Goal: Task Accomplishment & Management: Use online tool/utility

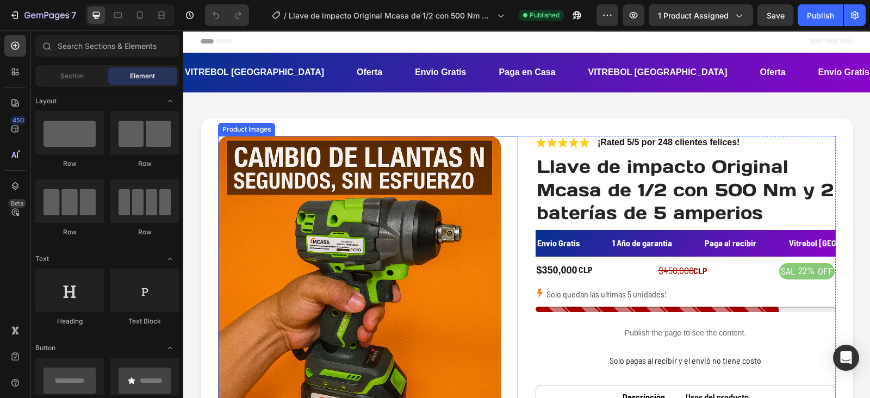
click at [376, 211] on img at bounding box center [359, 277] width 283 height 283
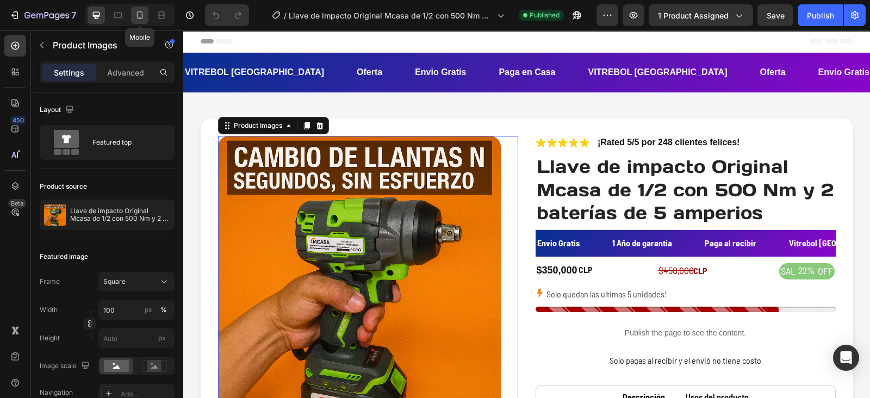
click at [144, 19] on icon at bounding box center [139, 15] width 11 height 11
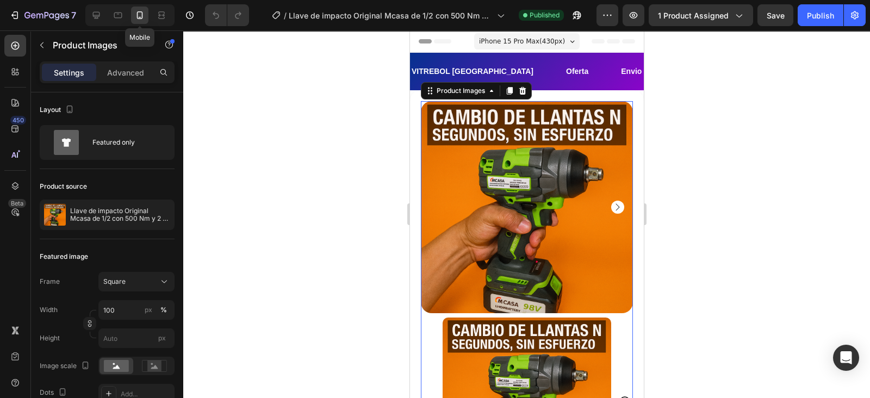
scroll to position [32, 0]
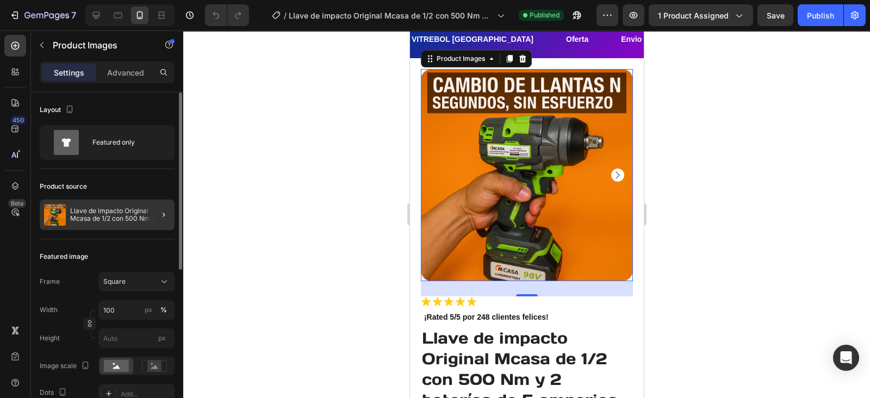
click at [170, 217] on div at bounding box center [159, 215] width 30 height 30
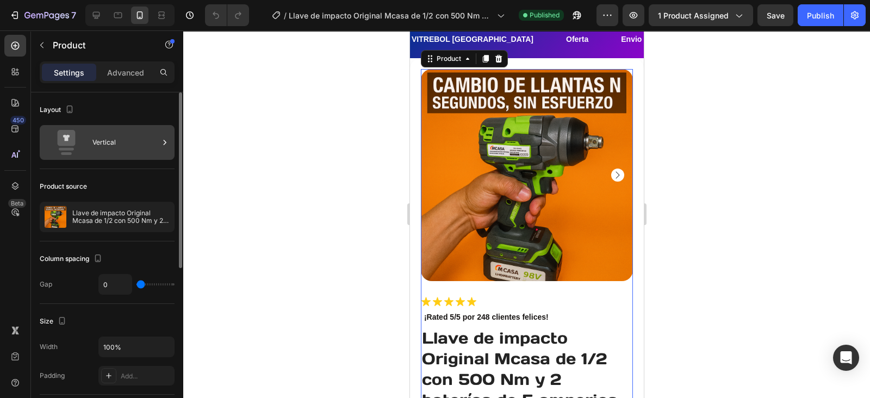
click at [136, 140] on div "Vertical" at bounding box center [125, 142] width 66 height 25
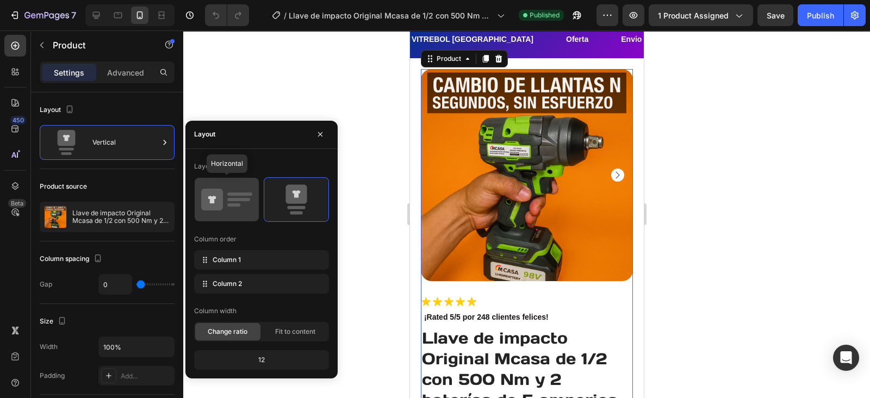
click at [233, 211] on icon at bounding box center [226, 199] width 51 height 30
type input "32"
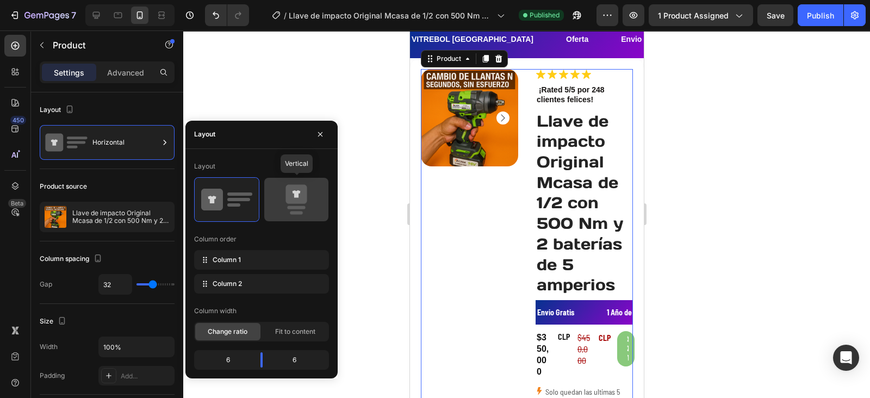
click at [294, 211] on icon at bounding box center [296, 199] width 51 height 30
type input "0"
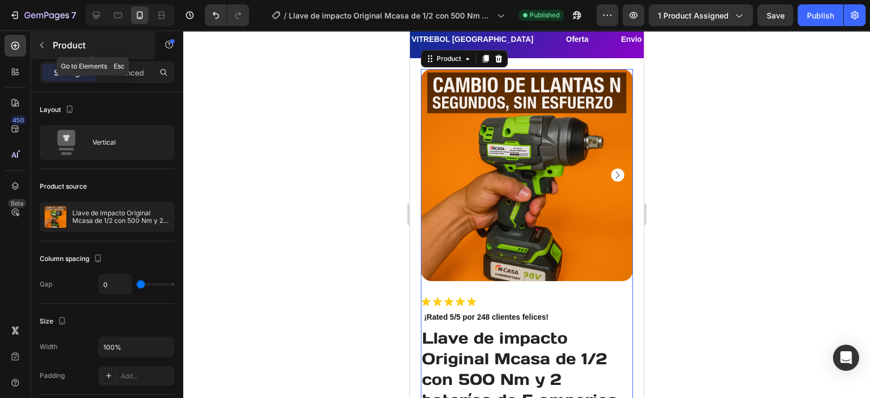
click at [40, 38] on button "button" at bounding box center [41, 44] width 17 height 17
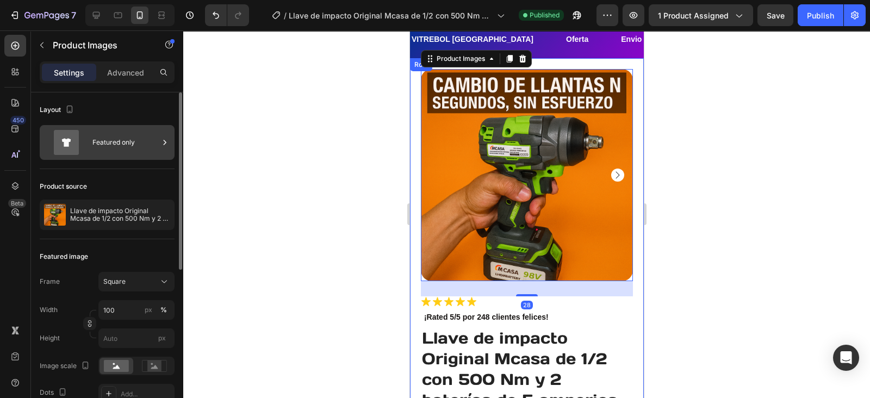
click at [151, 140] on div "Featured only" at bounding box center [125, 142] width 66 height 25
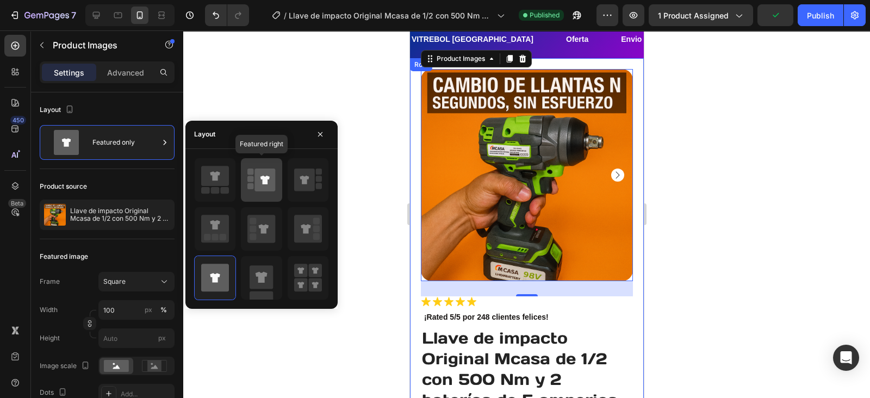
click at [273, 170] on icon at bounding box center [265, 180] width 21 height 23
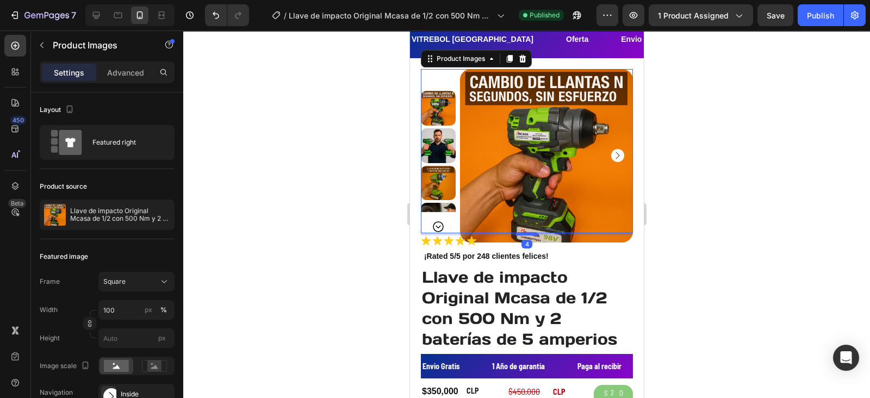
drag, startPoint x: 525, startPoint y: 245, endPoint x: 520, endPoint y: 232, distance: 14.1
click at [520, 232] on div at bounding box center [527, 233] width 22 height 3
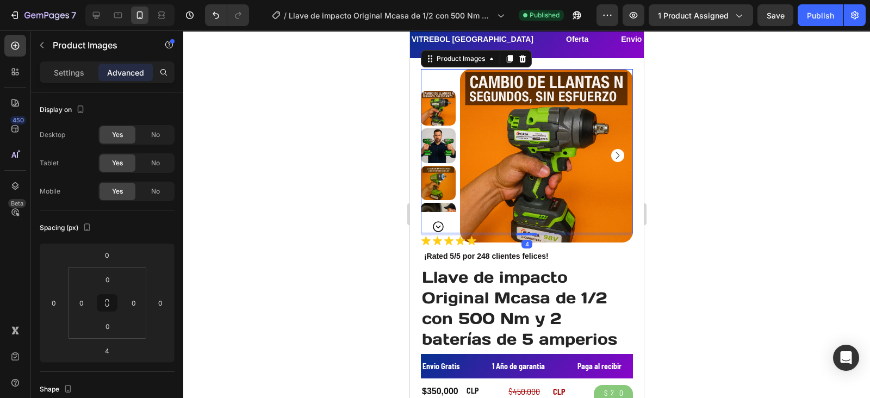
click at [719, 223] on div at bounding box center [526, 214] width 687 height 368
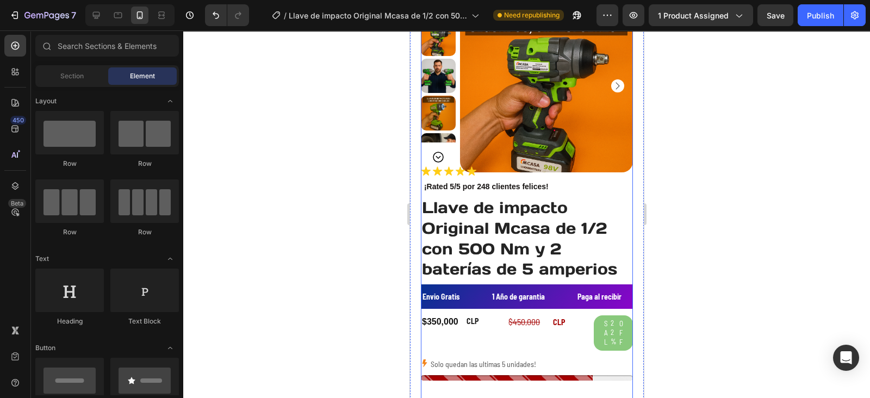
scroll to position [138, 0]
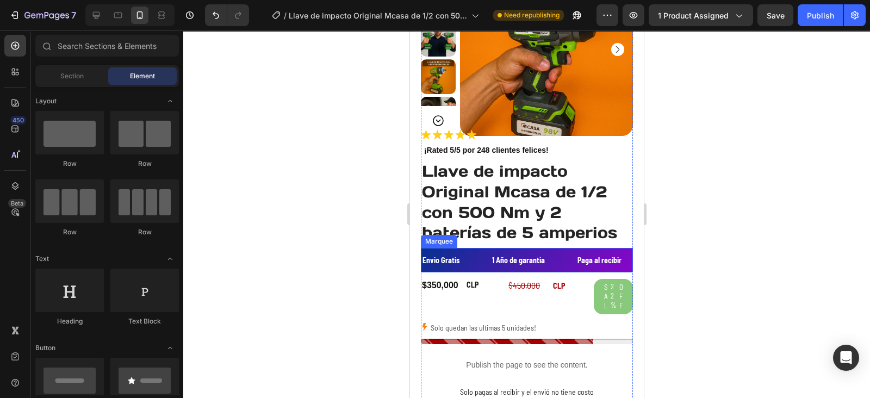
click at [570, 259] on div "1 Año de garantia Text" at bounding box center [533, 260] width 85 height 24
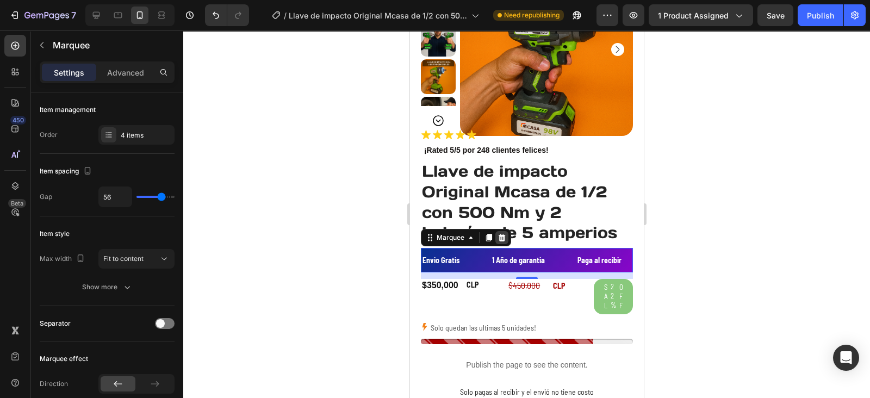
click at [497, 236] on icon at bounding box center [501, 237] width 9 height 9
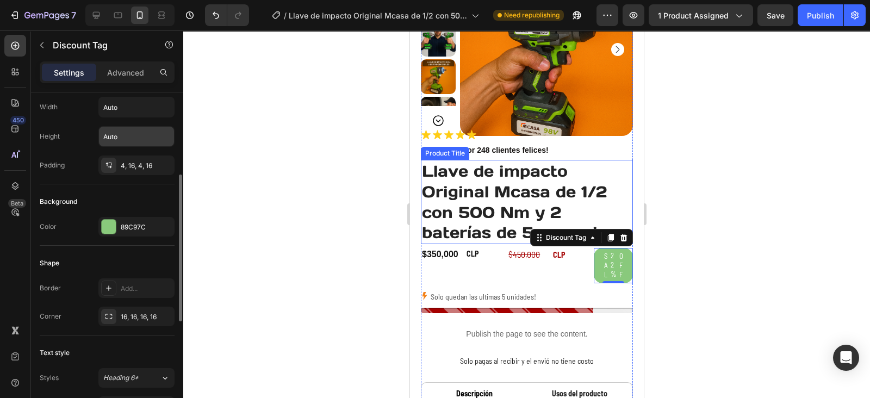
scroll to position [185, 0]
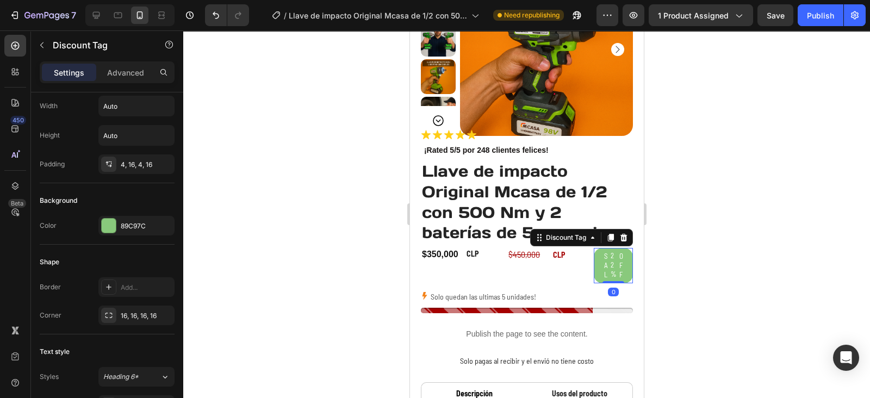
drag, startPoint x: 609, startPoint y: 280, endPoint x: 616, endPoint y: 260, distance: 21.3
click at [616, 260] on div "SAL 22% OFF Discount Tag 0" at bounding box center [613, 265] width 39 height 35
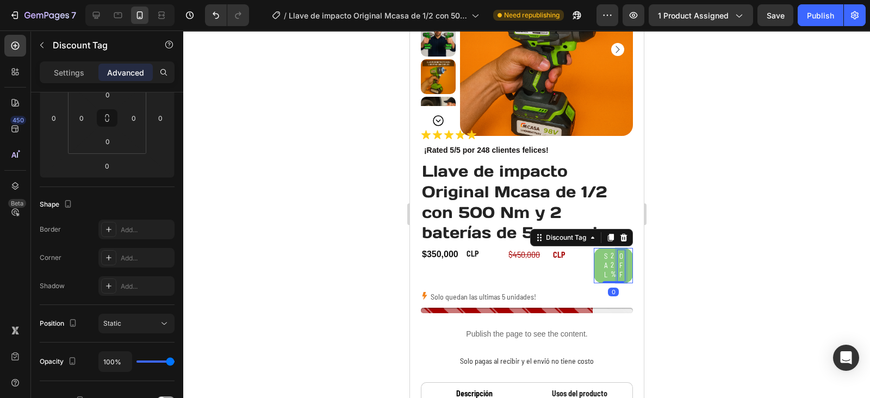
click at [617, 274] on div "OFF" at bounding box center [620, 265] width 7 height 31
click at [619, 274] on p "OFF" at bounding box center [621, 266] width 4 height 28
click at [679, 269] on div at bounding box center [526, 214] width 687 height 368
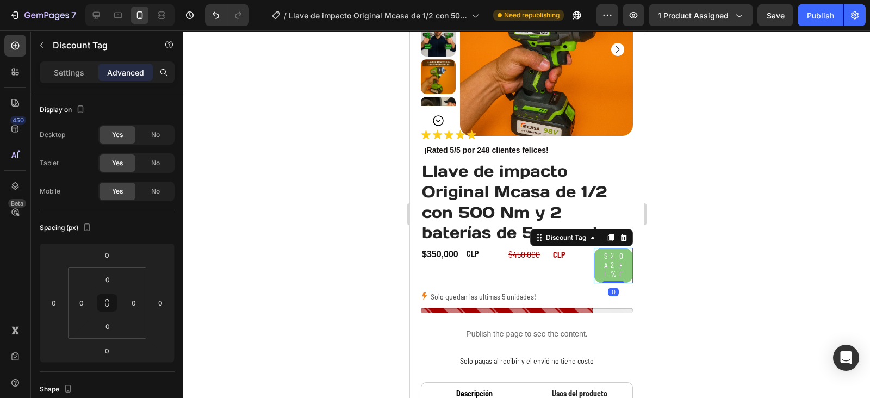
click at [609, 273] on div "22%" at bounding box center [613, 265] width 8 height 30
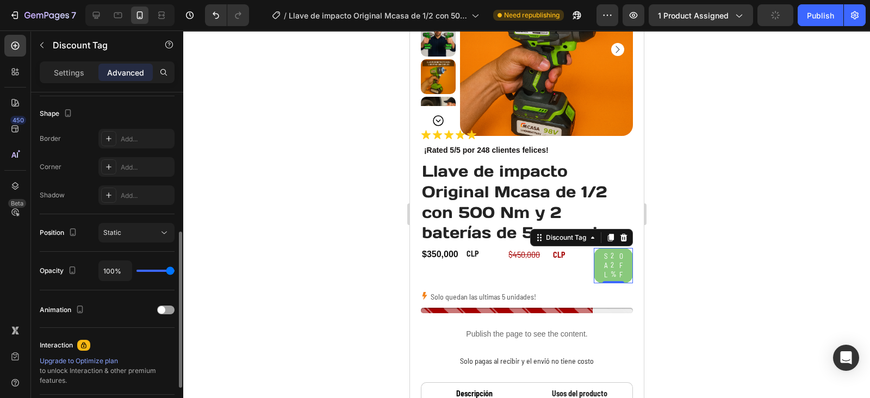
scroll to position [283, 0]
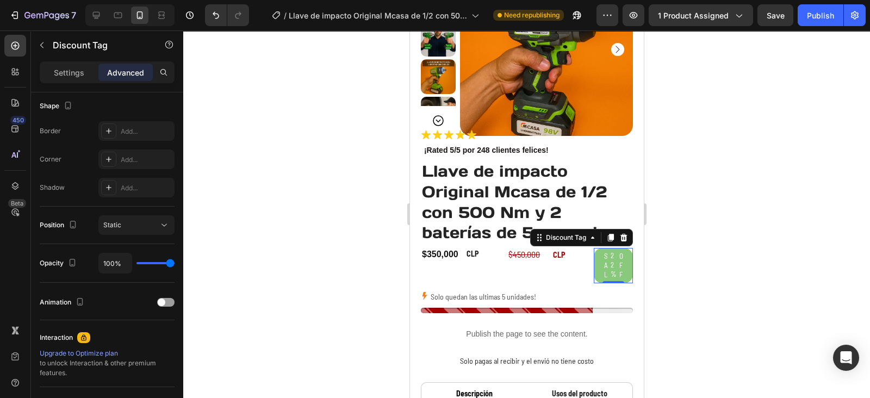
click at [609, 267] on div "22%" at bounding box center [613, 265] width 8 height 30
click at [617, 271] on div "OFF" at bounding box center [620, 265] width 7 height 31
click at [609, 271] on div "22%" at bounding box center [613, 265] width 8 height 30
click at [604, 265] on p "SAL" at bounding box center [606, 266] width 4 height 28
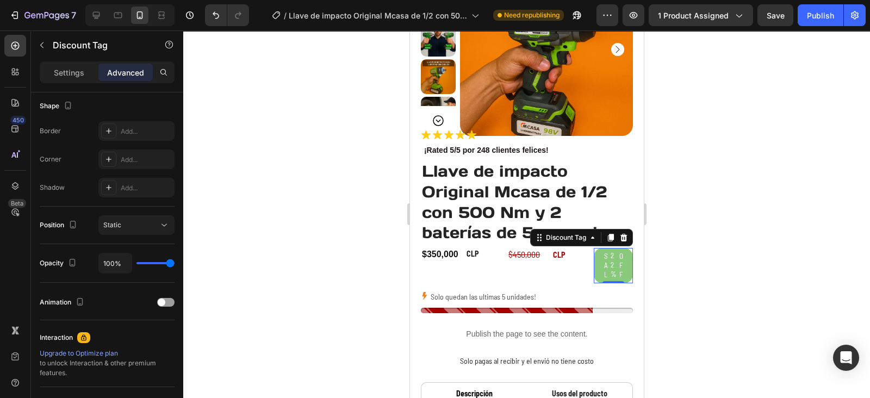
click at [609, 267] on div "22%" at bounding box center [613, 265] width 8 height 30
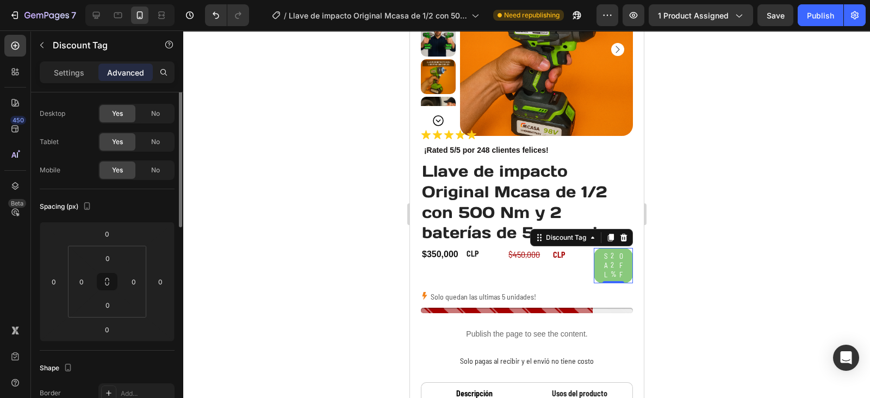
scroll to position [0, 0]
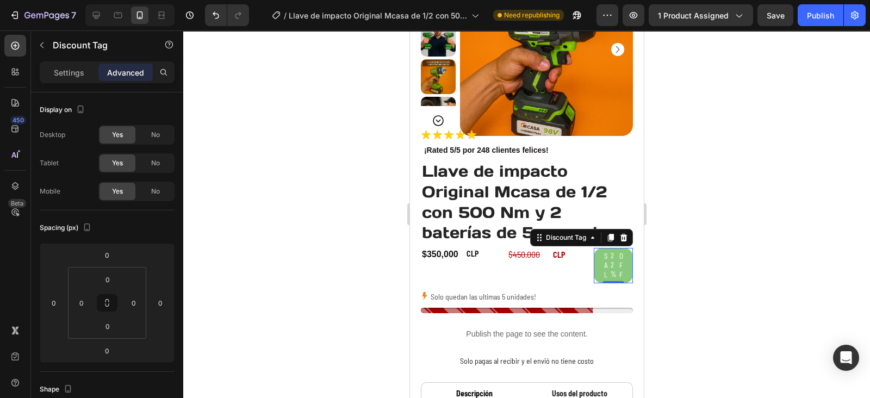
click at [765, 178] on div at bounding box center [526, 214] width 687 height 368
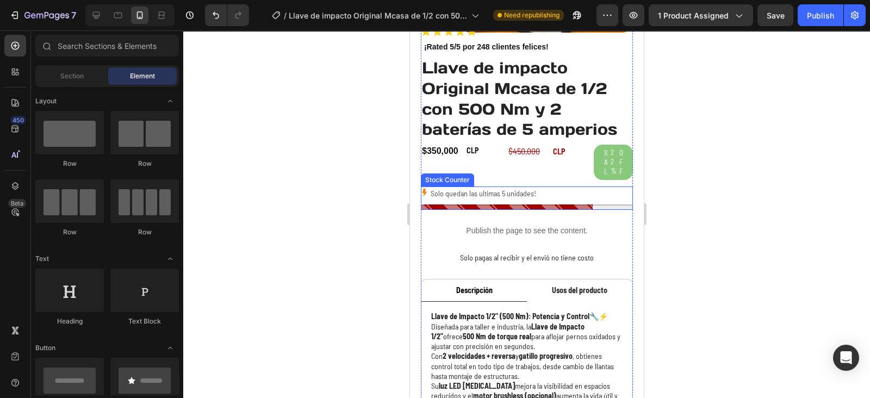
scroll to position [242, 0]
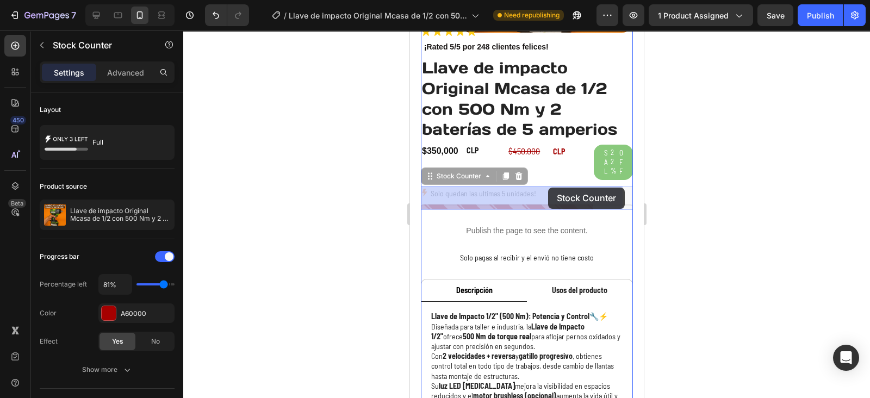
drag, startPoint x: 543, startPoint y: 199, endPoint x: 548, endPoint y: 188, distance: 12.4
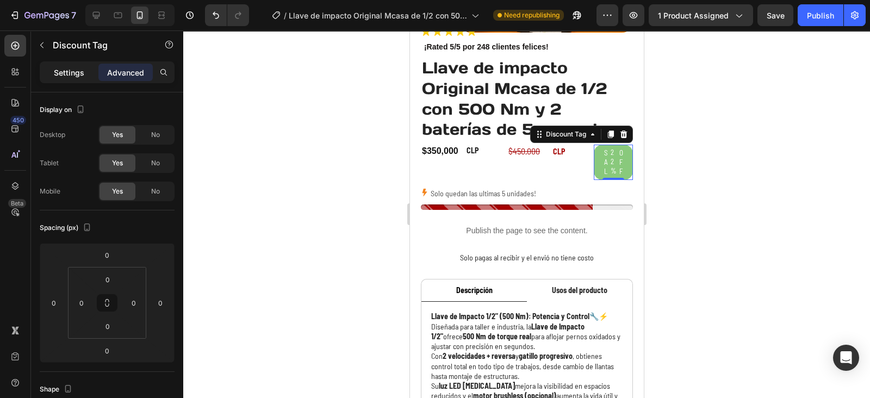
click at [61, 77] on p "Settings" at bounding box center [69, 72] width 30 height 11
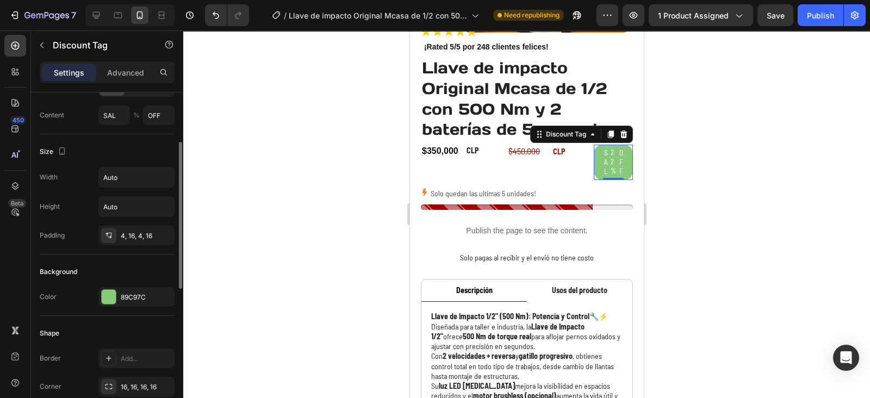
scroll to position [18, 0]
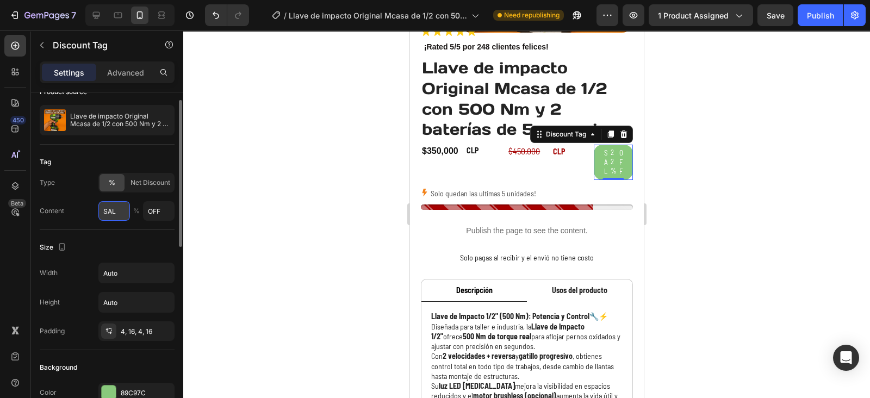
click at [121, 203] on input "SAL" at bounding box center [114, 211] width 32 height 20
click at [122, 208] on input "SAL" at bounding box center [114, 211] width 32 height 20
type input "S"
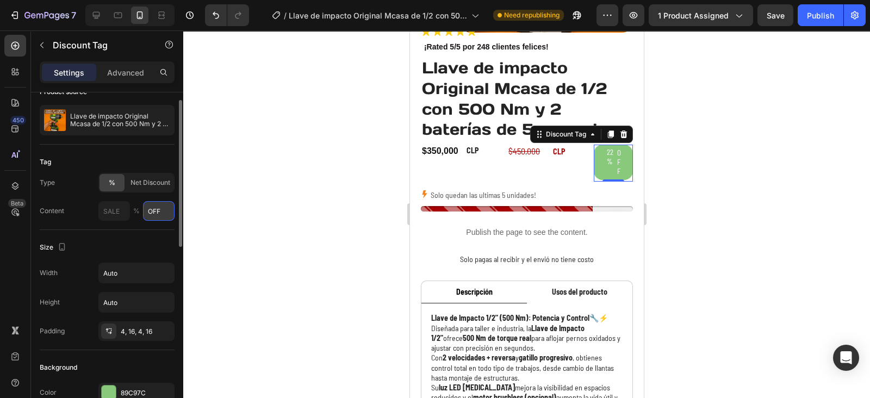
click at [158, 211] on input "OFF" at bounding box center [159, 211] width 32 height 20
click at [152, 230] on div "Size Width Auto Height Auto Padding 4, 16, 4, 16" at bounding box center [107, 290] width 135 height 120
click at [144, 269] on input "Auto" at bounding box center [136, 273] width 75 height 20
click at [165, 271] on icon "button" at bounding box center [164, 273] width 11 height 11
click at [138, 304] on input "Auto" at bounding box center [136, 303] width 75 height 20
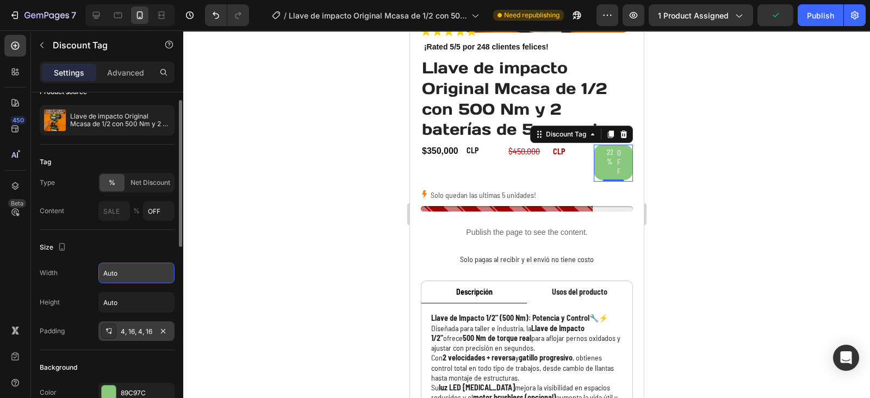
click at [148, 330] on div "4, 16, 4, 16" at bounding box center [137, 332] width 32 height 10
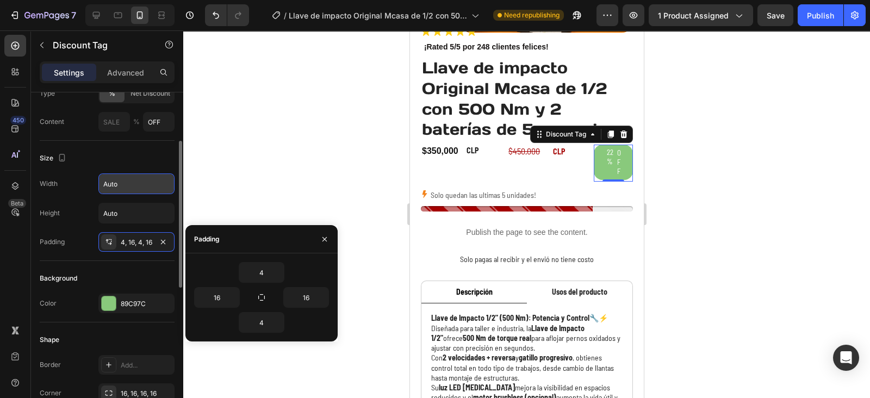
scroll to position [108, 0]
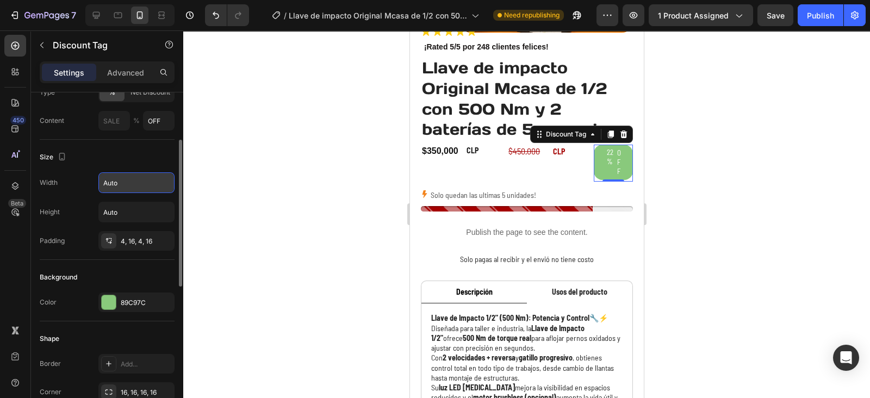
click at [79, 269] on div "Background" at bounding box center [107, 277] width 135 height 17
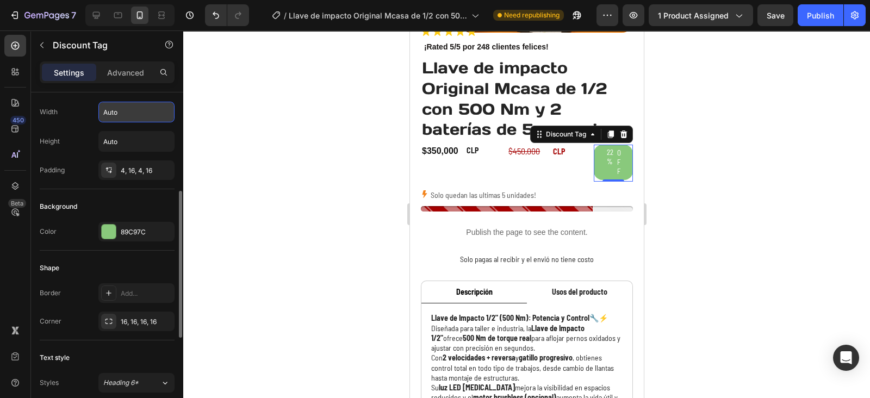
scroll to position [194, 0]
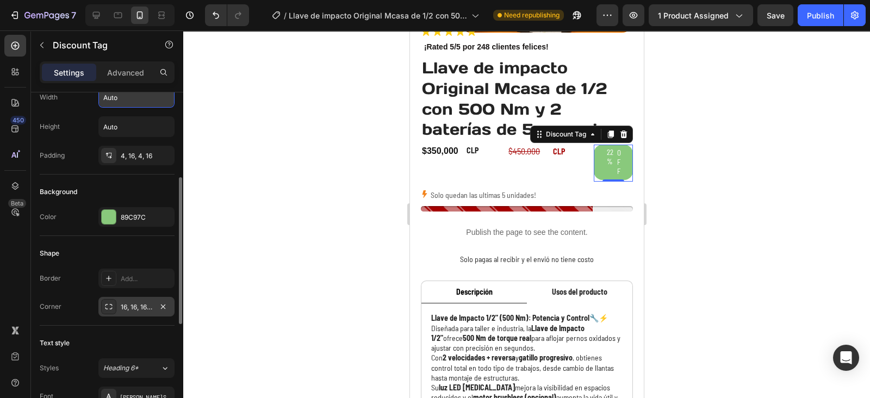
click at [139, 313] on div "16, 16, 16, 16" at bounding box center [136, 307] width 76 height 20
click at [87, 344] on div "Text style" at bounding box center [107, 343] width 135 height 17
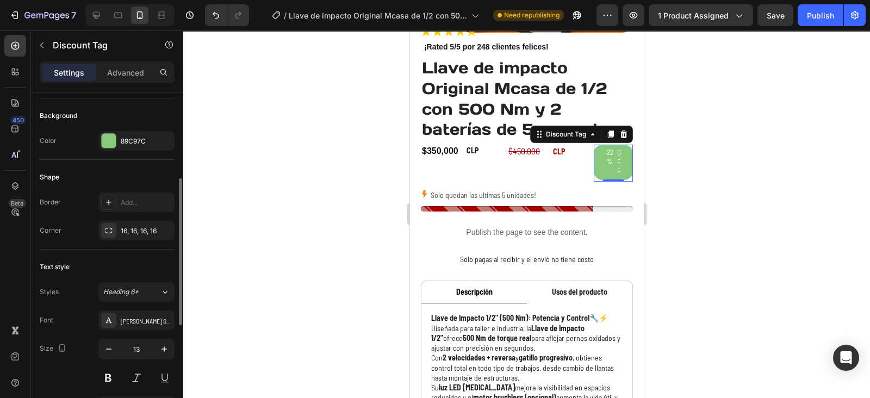
scroll to position [277, 0]
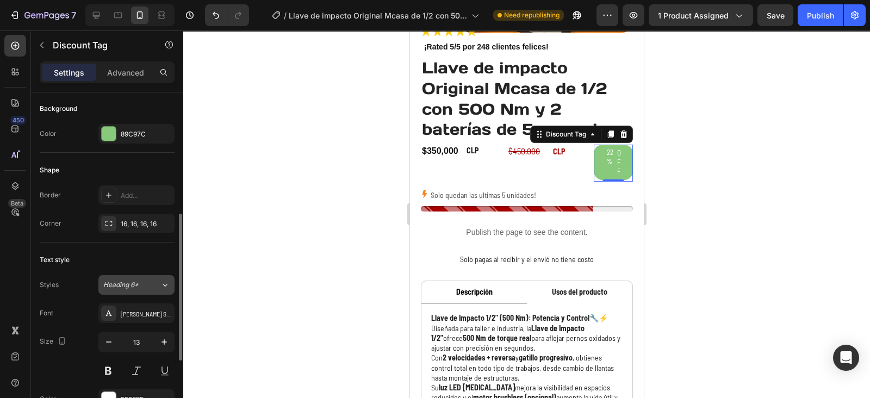
click at [158, 281] on div "Heading 6*" at bounding box center [131, 285] width 57 height 10
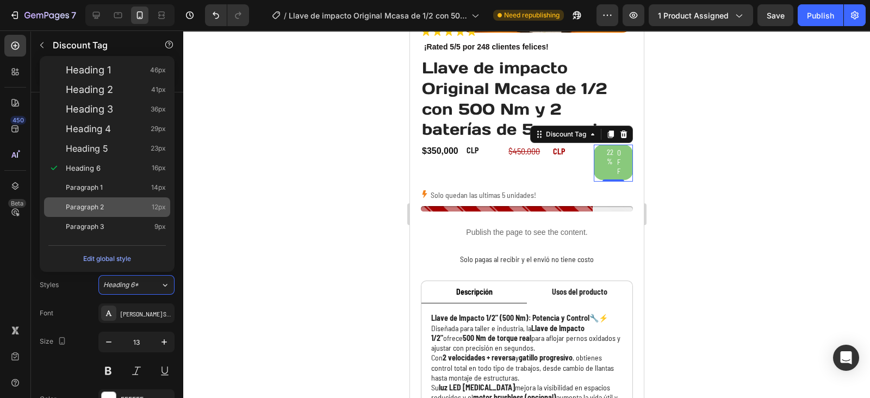
click at [100, 212] on span "Paragraph 2" at bounding box center [85, 207] width 38 height 11
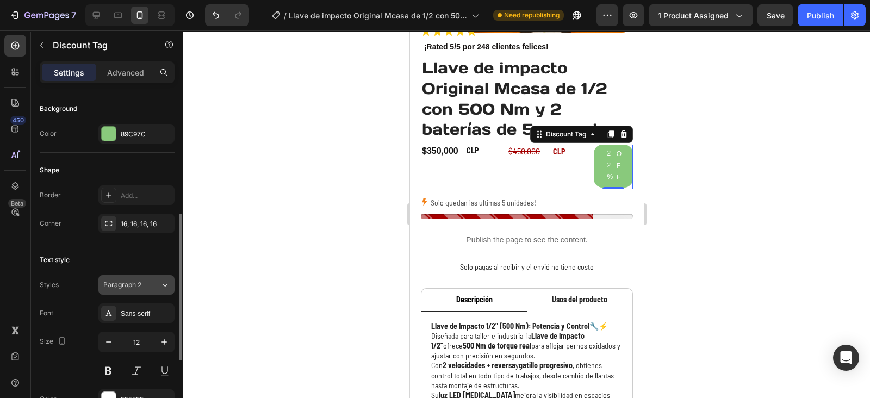
click at [160, 286] on icon at bounding box center [164, 285] width 9 height 11
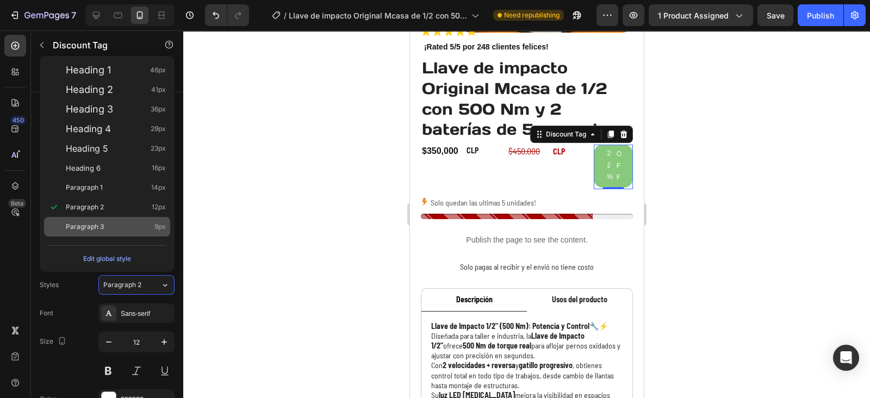
click at [103, 221] on span "Paragraph 3" at bounding box center [85, 226] width 38 height 11
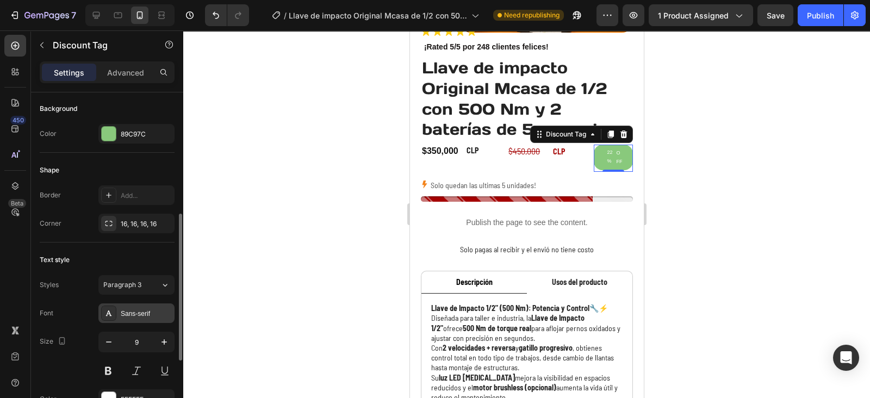
click at [143, 309] on div "Sans-serif" at bounding box center [146, 314] width 51 height 10
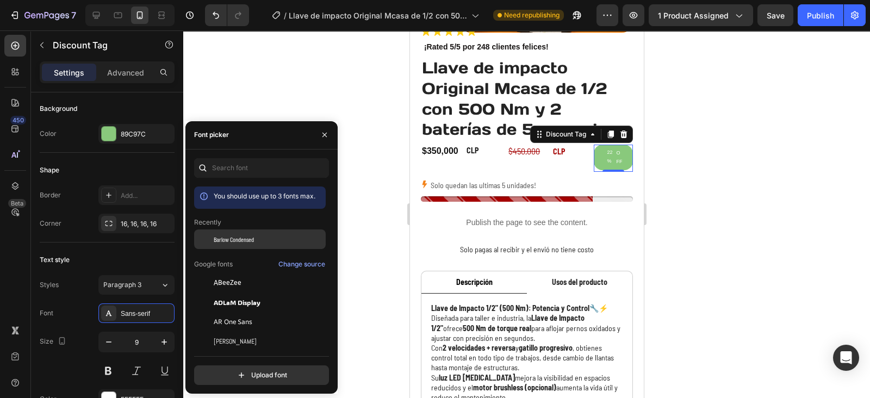
click at [233, 243] on span "Barlow Condensed" at bounding box center [234, 239] width 40 height 10
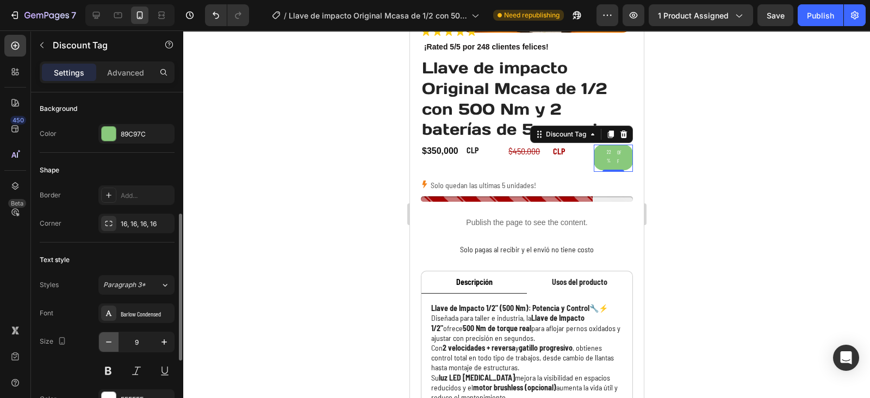
click at [110, 345] on icon "button" at bounding box center [108, 342] width 11 height 11
type input "8"
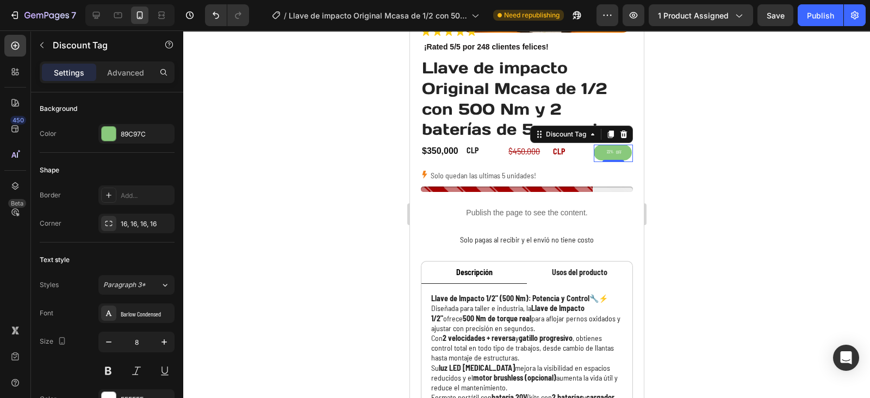
click at [660, 170] on div at bounding box center [526, 214] width 687 height 368
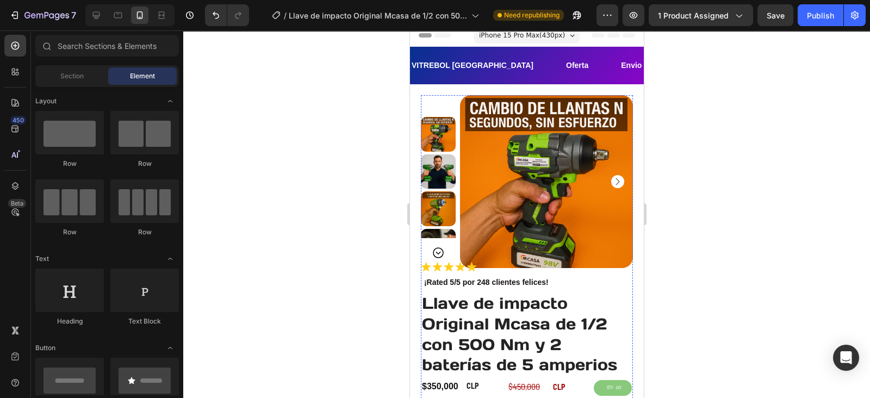
scroll to position [0, 0]
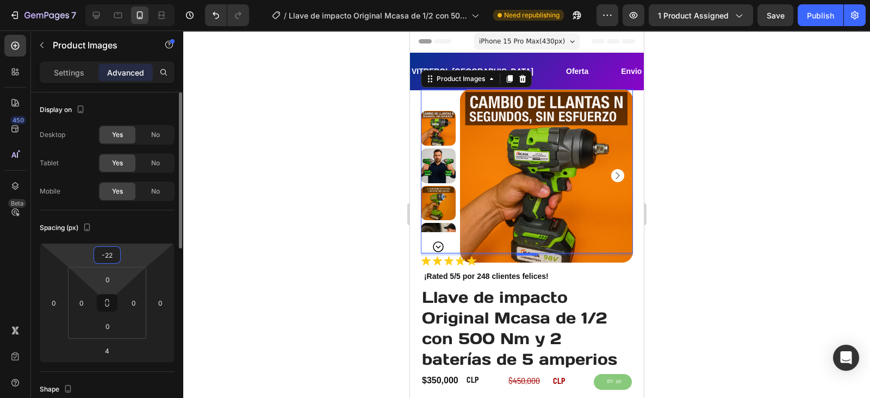
drag, startPoint x: 118, startPoint y: 264, endPoint x: 123, endPoint y: 270, distance: 8.1
click at [123, 0] on html "7 Version history / Llave de impacto Original Mcasa de 1/2 con 500 Nm y 2 bater…" at bounding box center [435, 0] width 870 height 0
type input "-18"
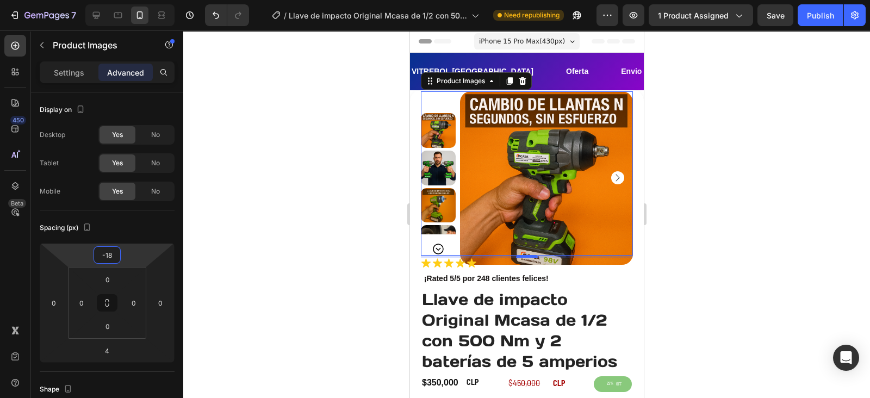
click at [722, 148] on div at bounding box center [526, 214] width 687 height 368
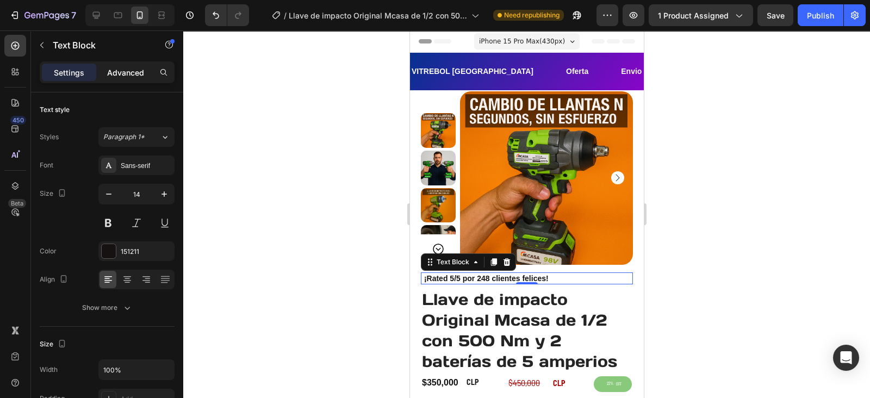
click at [139, 65] on div "Advanced" at bounding box center [125, 72] width 54 height 17
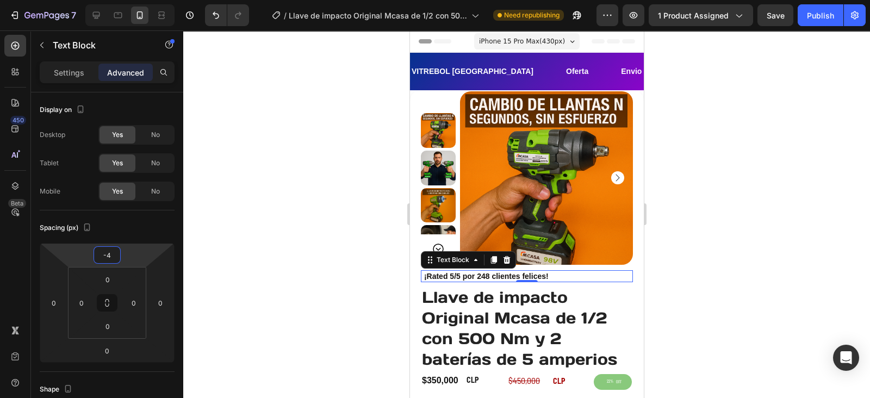
type input "-6"
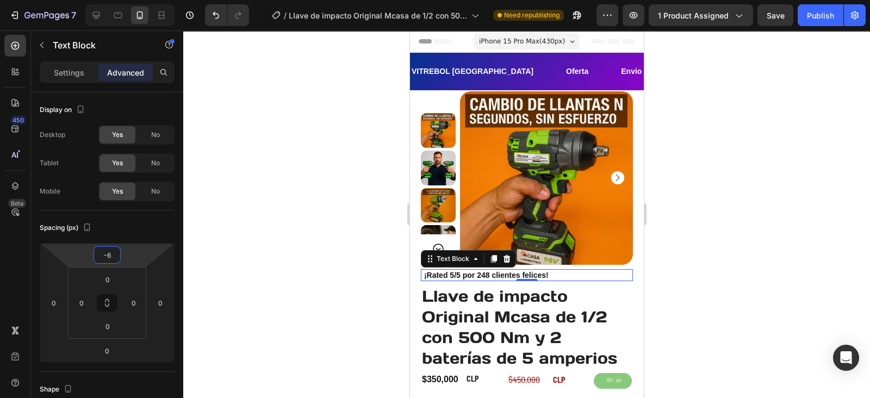
click at [122, 0] on html "7 Version history / Llave de impacto Original Mcasa de 1/2 con 500 Nm y 2 bater…" at bounding box center [435, 0] width 870 height 0
click at [707, 150] on div at bounding box center [526, 214] width 687 height 368
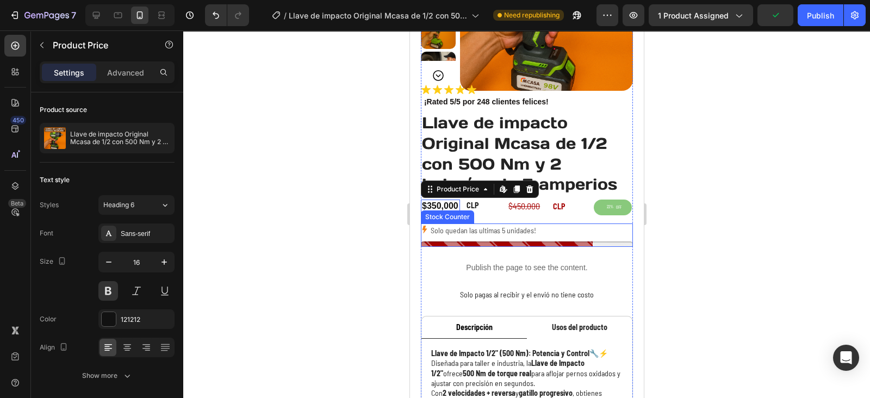
scroll to position [177, 0]
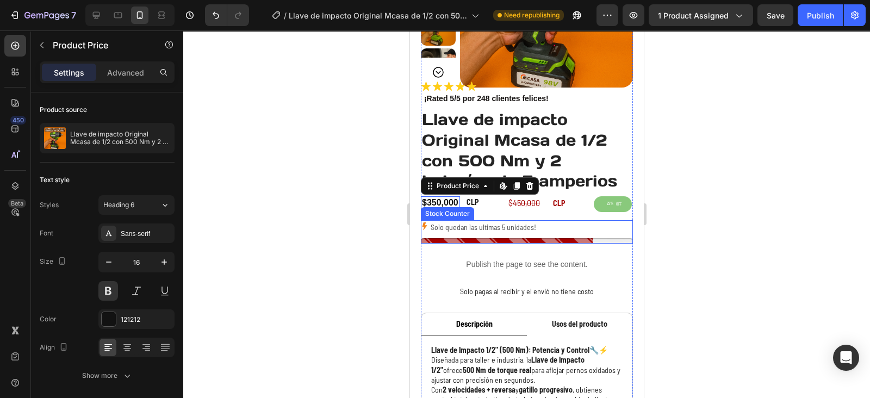
click at [508, 233] on p "Solo quedan las ultimas 5 unidades!" at bounding box center [483, 227] width 106 height 14
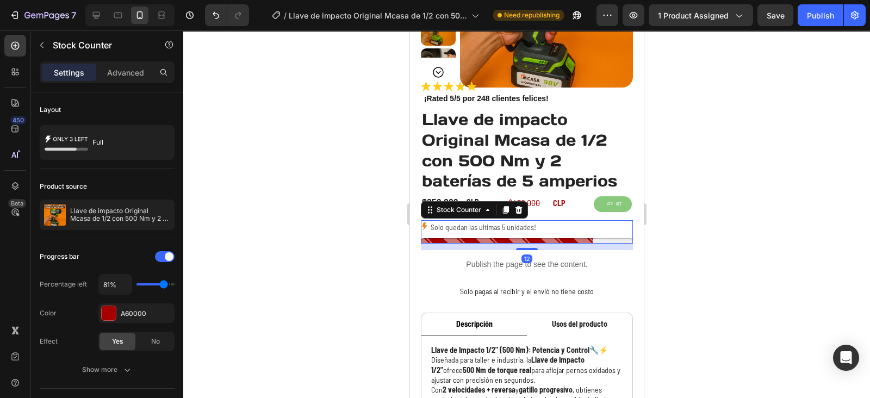
click at [508, 233] on p "Solo quedan las ultimas 5 unidades!" at bounding box center [483, 227] width 106 height 14
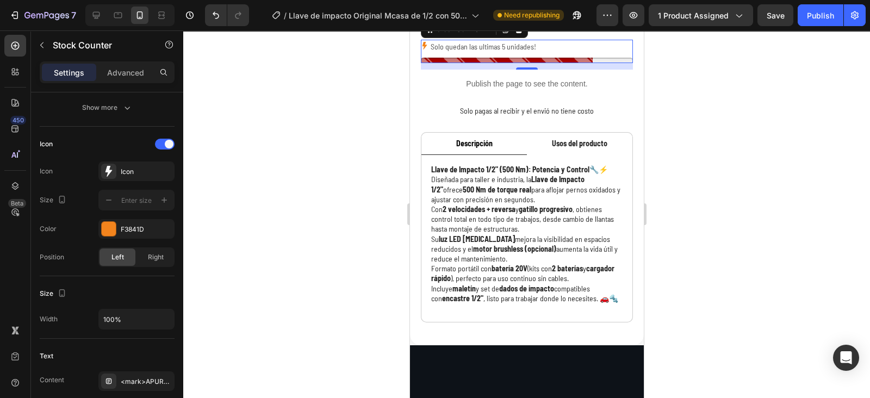
scroll to position [0, 0]
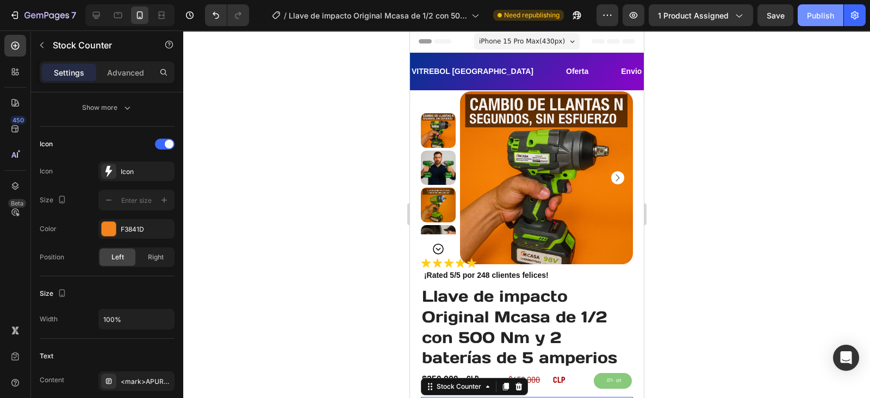
click at [815, 10] on div "Publish" at bounding box center [820, 15] width 27 height 11
click at [616, 58] on div "VITREBOL CHILE Text Oferta Text Envio Gratis Text Paga en Casa Text VITREBOL CH…" at bounding box center [527, 72] width 234 height 38
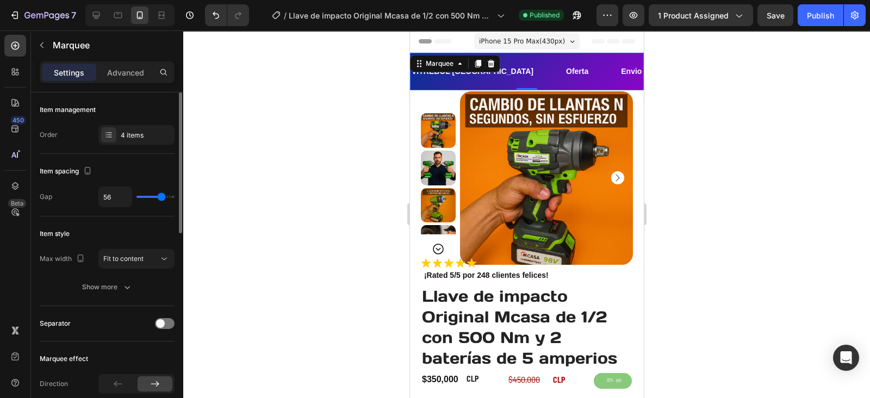
type input "50"
type input "36"
type input "35"
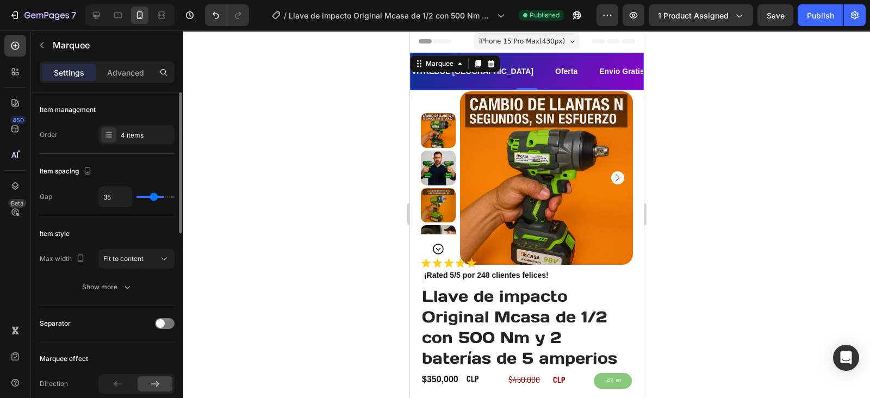
type input "35"
type input "34"
type input "32"
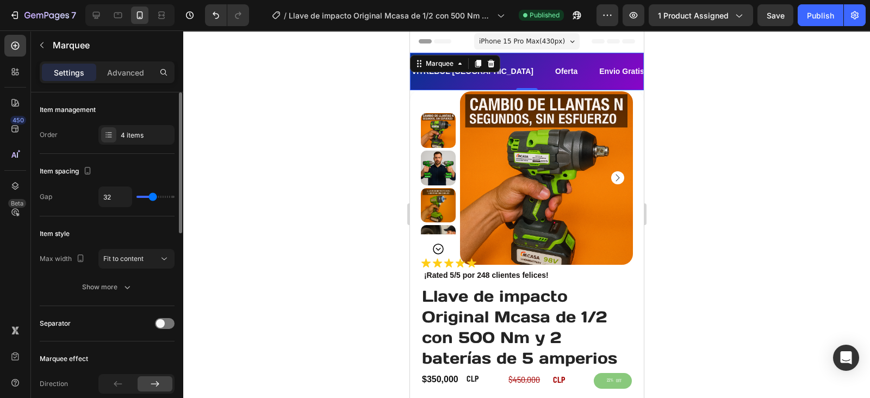
type input "31"
type input "27"
type input "26"
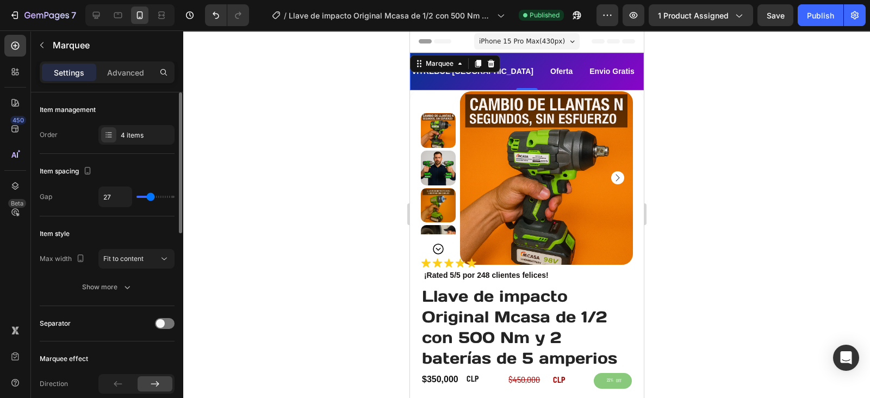
type input "26"
type input "25"
type input "26"
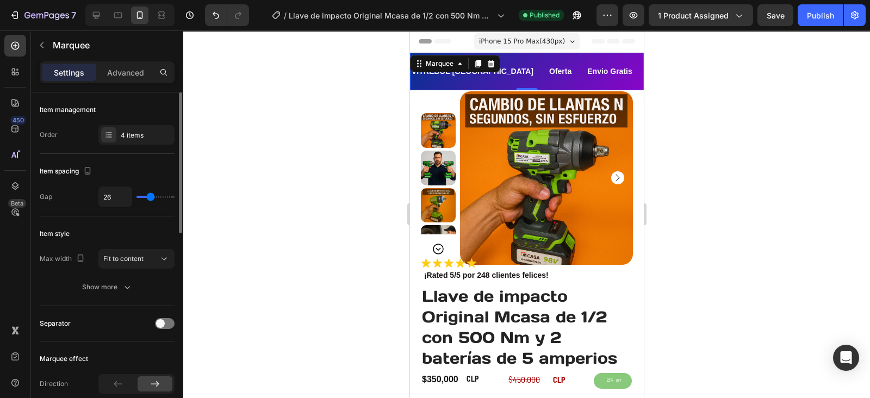
type input "34"
type input "35"
type input "36"
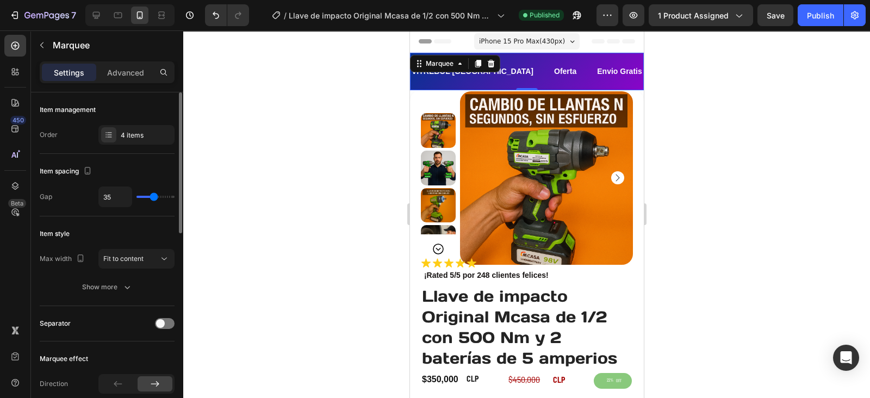
type input "36"
type input "37"
type input "39"
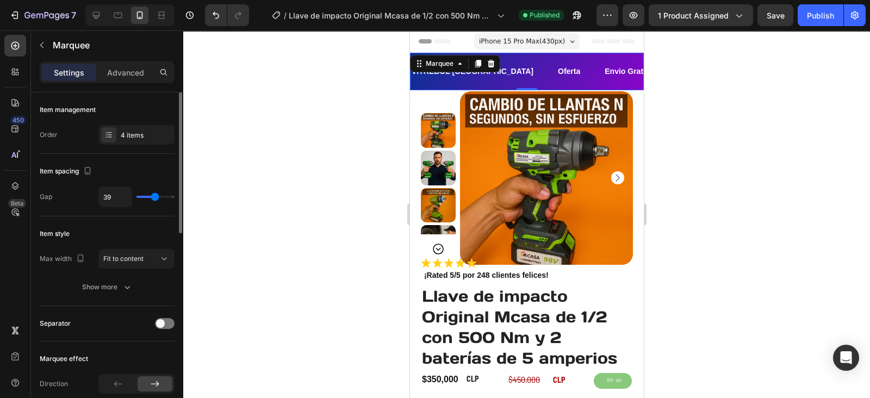
type input "41"
type input "42"
type input "43"
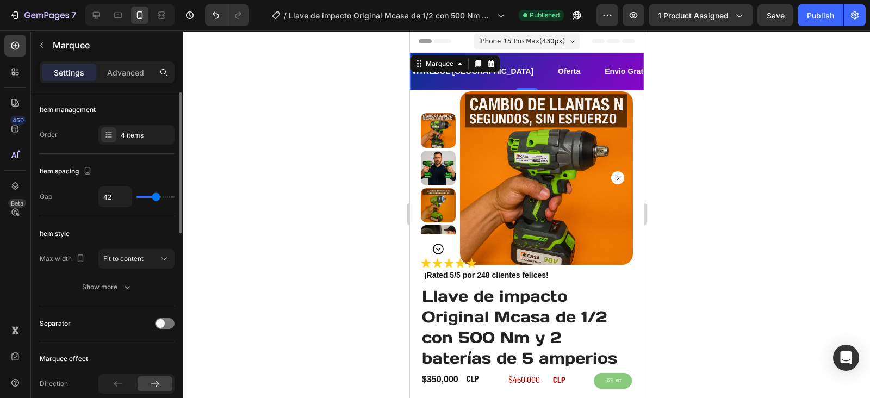
type input "43"
type input "45"
type input "46"
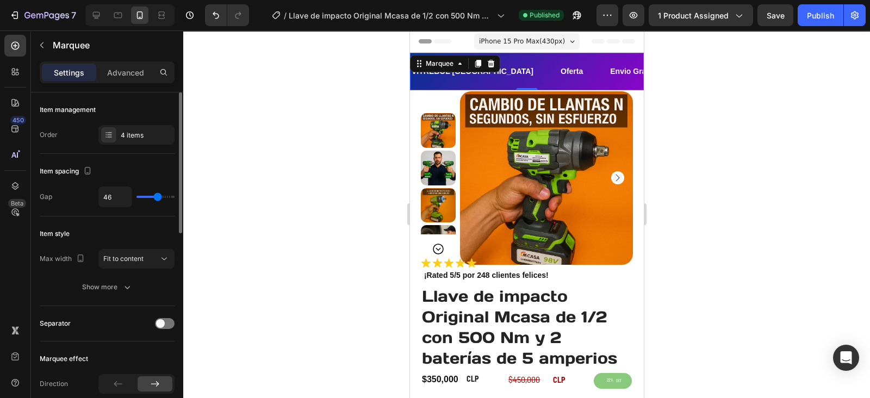
type input "47"
type input "52"
type input "53"
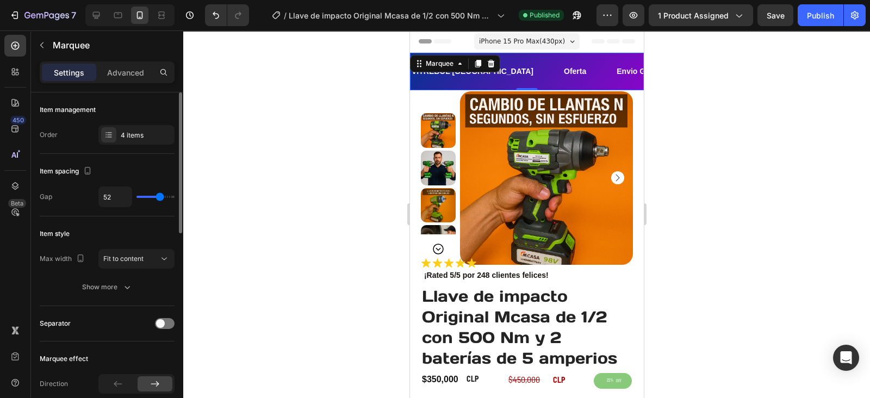
type input "53"
type input "55"
type input "56"
type input "57"
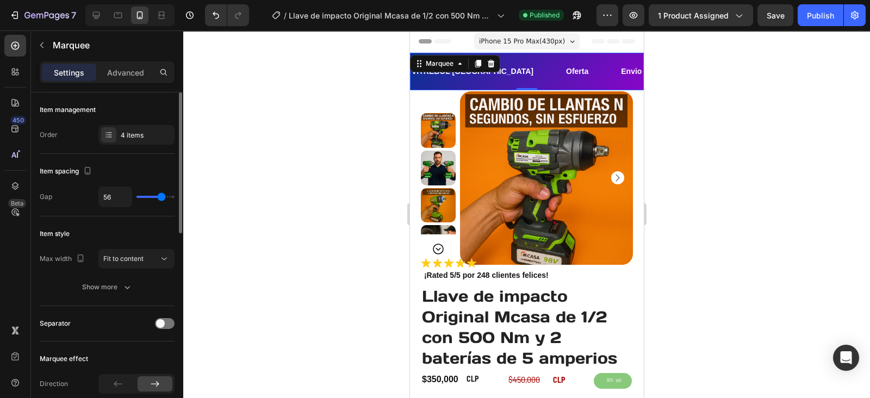
click at [162, 198] on input "range" at bounding box center [156, 197] width 38 height 2
type input "57"
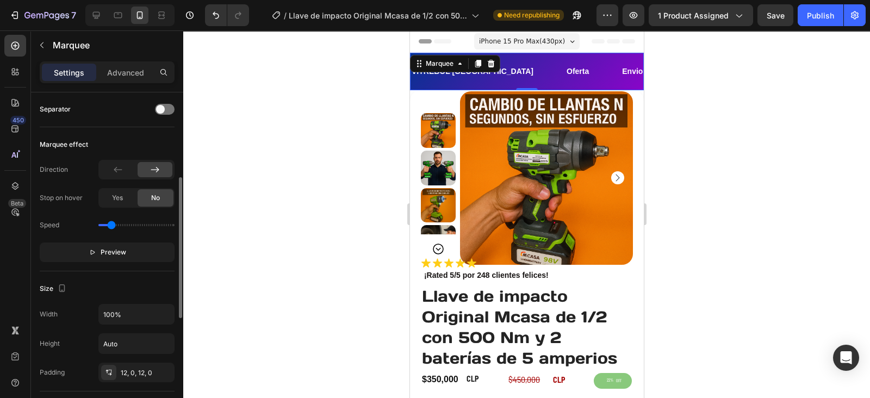
scroll to position [220, 0]
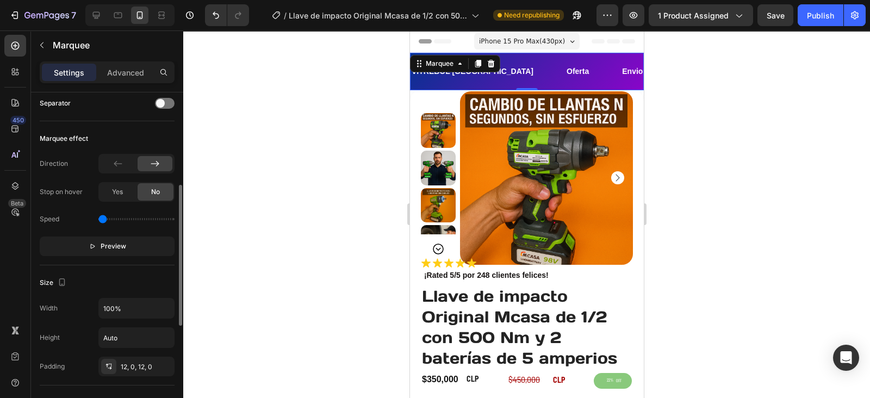
drag, startPoint x: 107, startPoint y: 219, endPoint x: 102, endPoint y: 221, distance: 6.1
click at [102, 220] on input "range" at bounding box center [136, 219] width 76 height 2
click at [100, 242] on p "Preview" at bounding box center [108, 246] width 38 height 11
drag, startPoint x: 98, startPoint y: 216, endPoint x: 109, endPoint y: 217, distance: 10.4
type input "0.4"
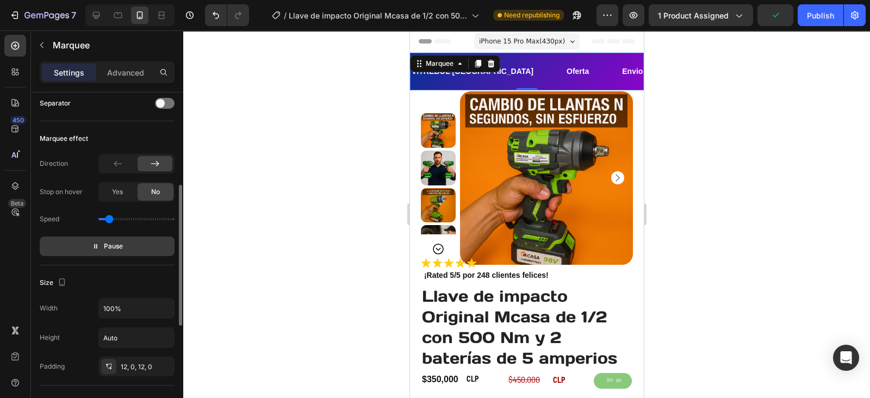
click at [109, 218] on input "range" at bounding box center [136, 219] width 76 height 2
click at [54, 265] on div "Size Width 100% Height Auto Padding 12, 0, 12, 0" at bounding box center [107, 325] width 135 height 120
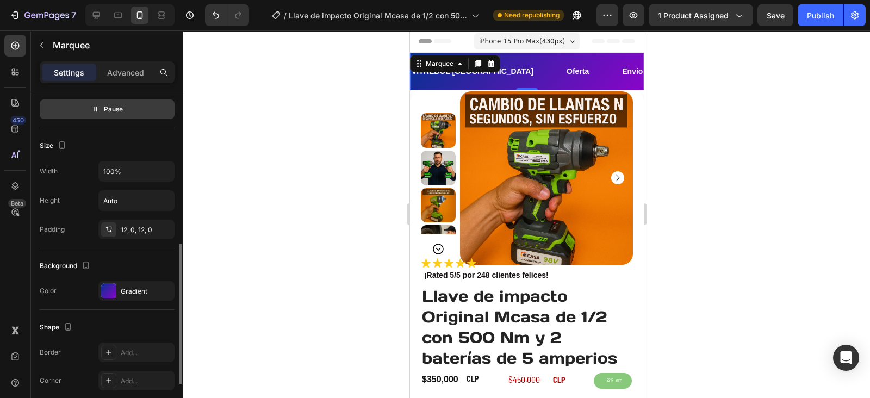
scroll to position [359, 0]
click at [128, 233] on div "12, 0, 12, 0" at bounding box center [136, 229] width 76 height 20
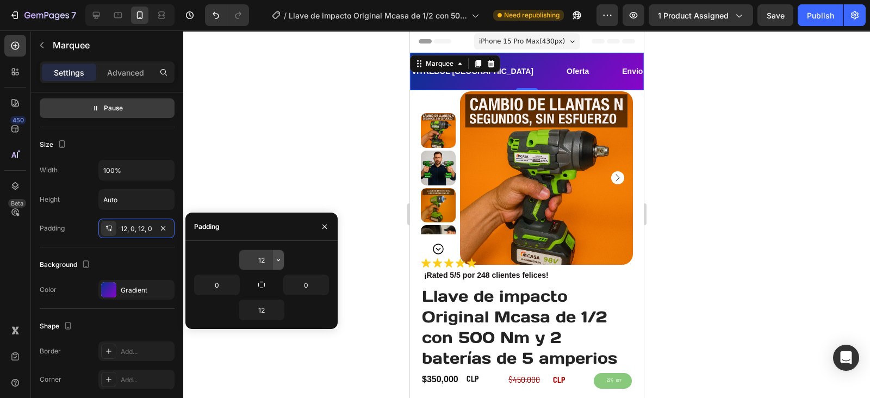
click at [273, 262] on button "button" at bounding box center [278, 260] width 11 height 20
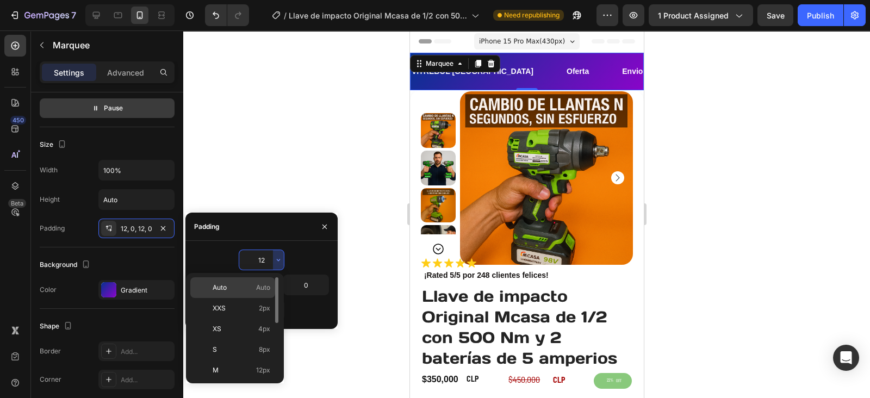
click at [264, 286] on span "Auto" at bounding box center [263, 288] width 14 height 10
type input "Auto"
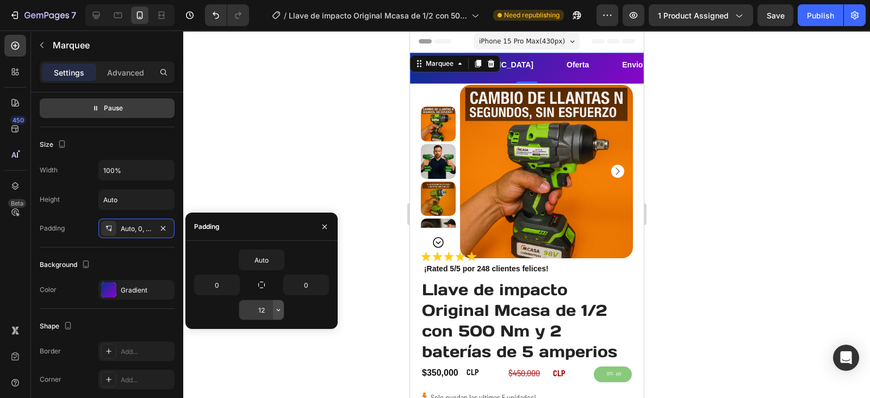
click at [279, 311] on icon "button" at bounding box center [278, 310] width 9 height 9
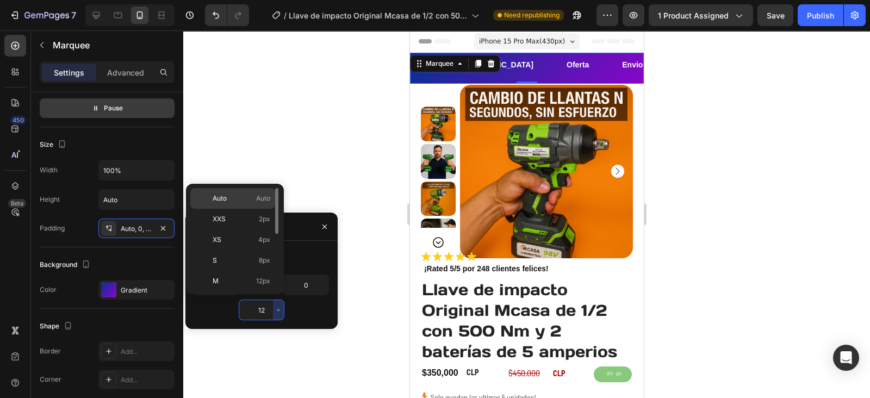
click at [238, 202] on p "Auto Auto" at bounding box center [242, 199] width 58 height 10
type input "Auto"
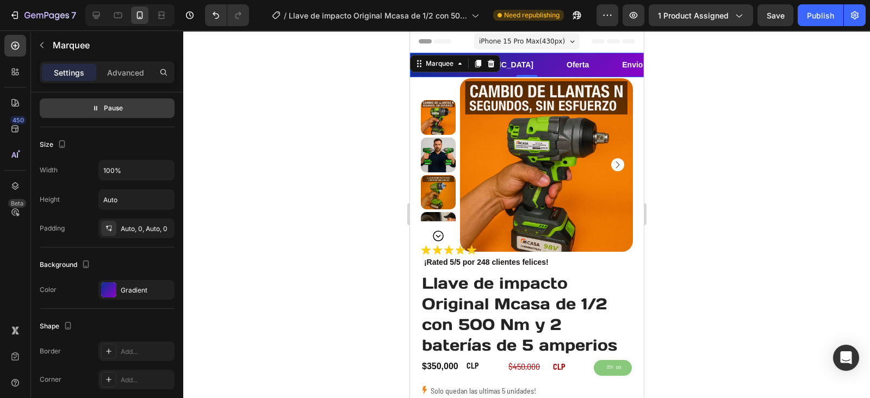
click at [786, 193] on div at bounding box center [526, 214] width 687 height 368
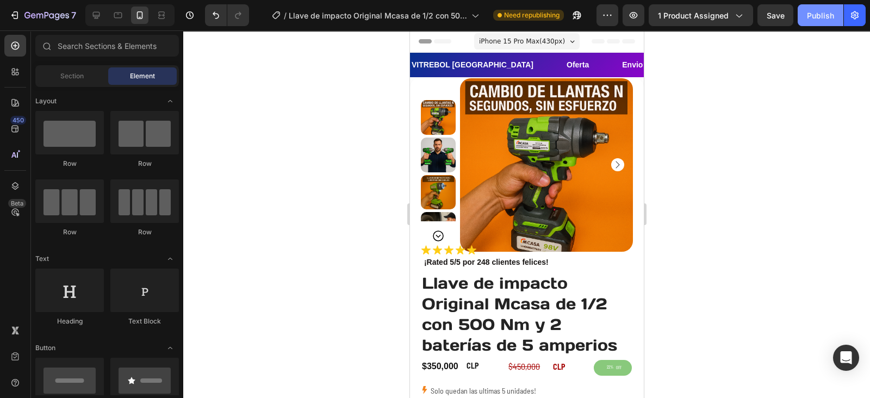
click at [811, 11] on div "Publish" at bounding box center [820, 15] width 27 height 11
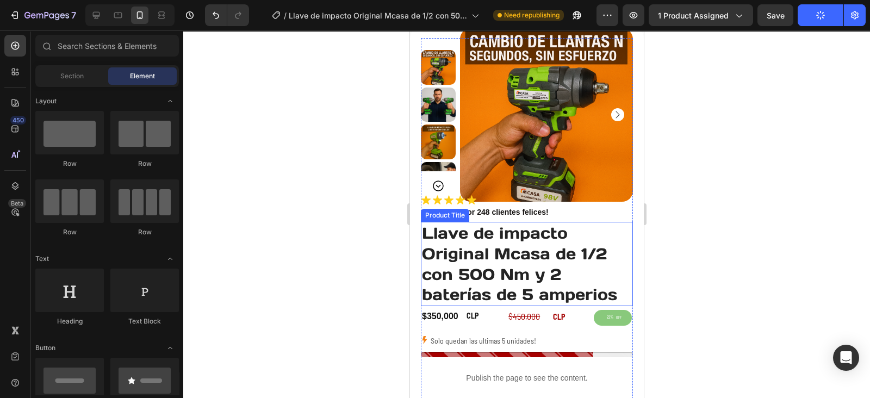
scroll to position [77, 0]
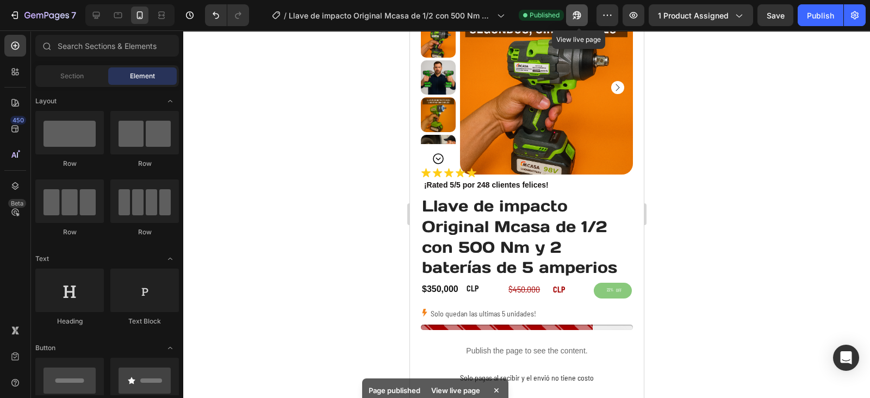
click at [571, 22] on button "button" at bounding box center [577, 15] width 22 height 22
